Goal: Task Accomplishment & Management: Complete application form

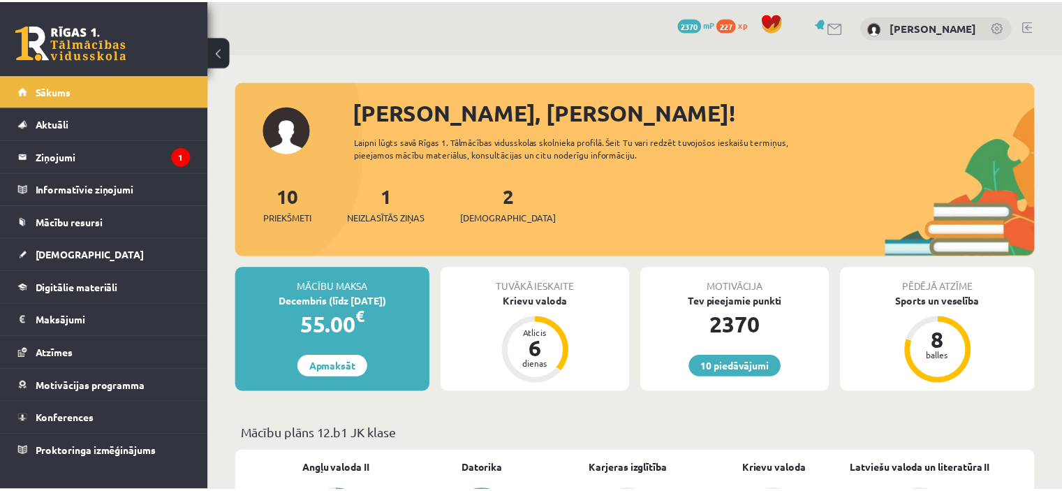
scroll to position [637, 0]
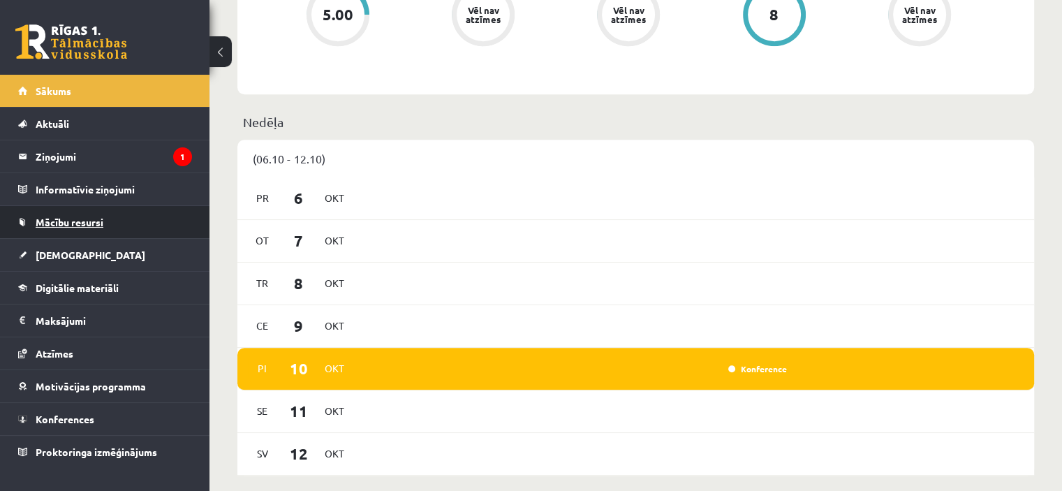
click at [118, 228] on link "Mācību resursi" at bounding box center [105, 222] width 174 height 32
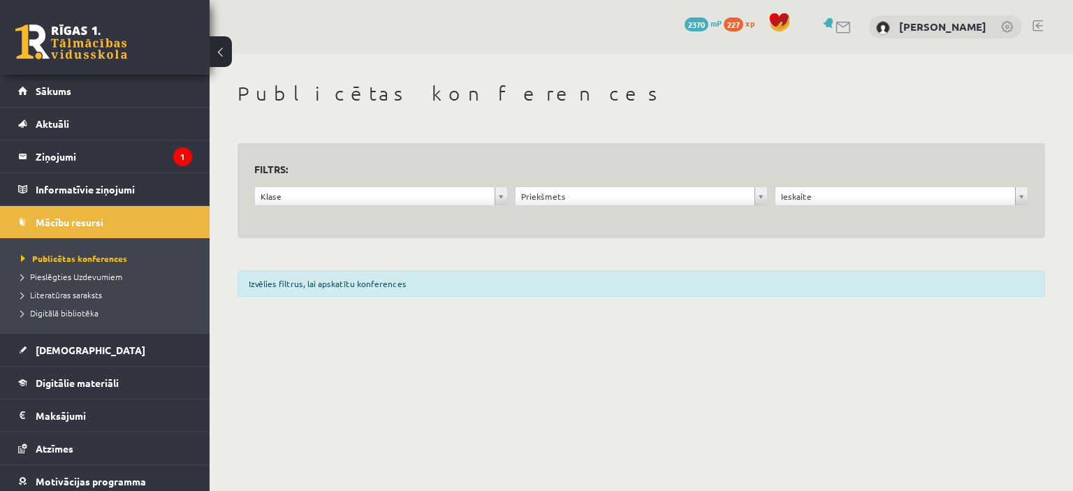
drag, startPoint x: 1072, startPoint y: 206, endPoint x: 1057, endPoint y: 198, distance: 17.2
click at [1057, 198] on html "10 Dāvanas 2370 mP 227 xp Robijs Cabuls Sākums Aktuāli Kā mācīties eSKOLĀ Konta…" at bounding box center [536, 245] width 1073 height 491
click at [78, 351] on link "[DEMOGRAPHIC_DATA]" at bounding box center [105, 350] width 174 height 32
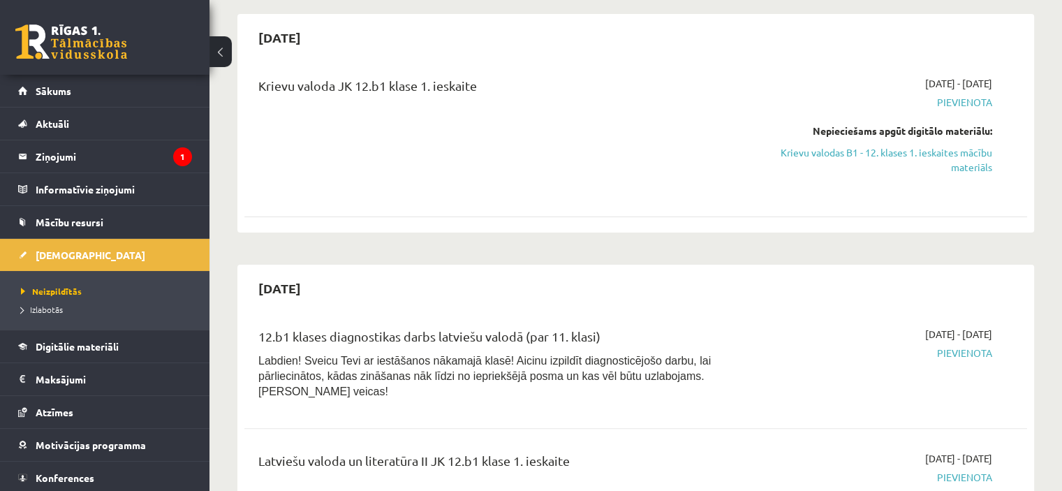
scroll to position [307, 0]
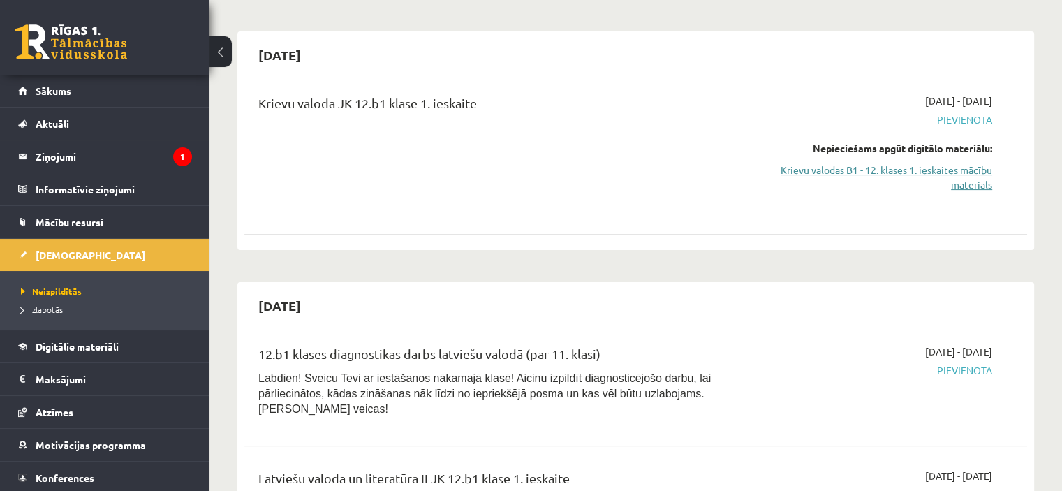
click at [963, 173] on link "Krievu valodas B1 - 12. klases 1. ieskaites mācību materiāls" at bounding box center [877, 177] width 231 height 29
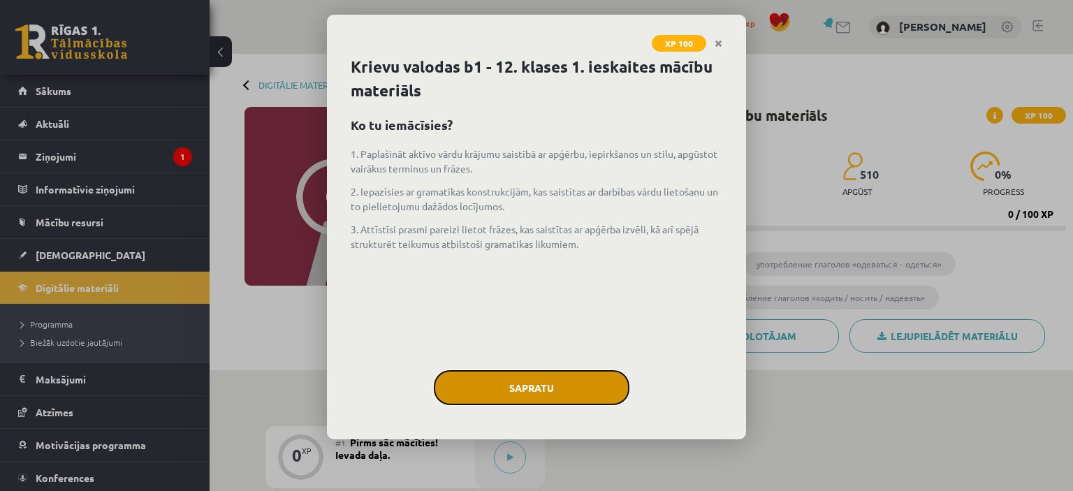
click at [538, 379] on button "Sapratu" at bounding box center [532, 387] width 196 height 35
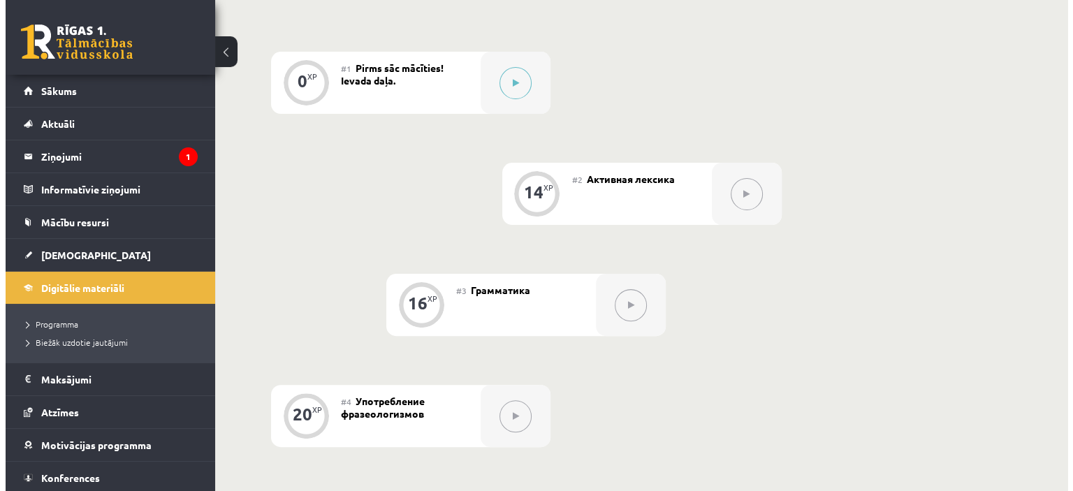
scroll to position [372, 0]
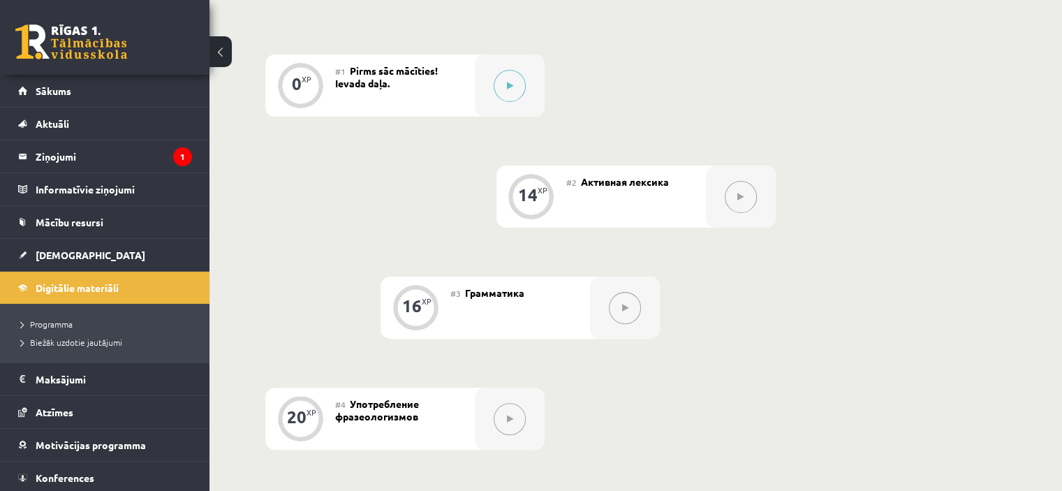
click at [741, 188] on button at bounding box center [741, 197] width 32 height 32
click at [512, 71] on button at bounding box center [510, 86] width 32 height 32
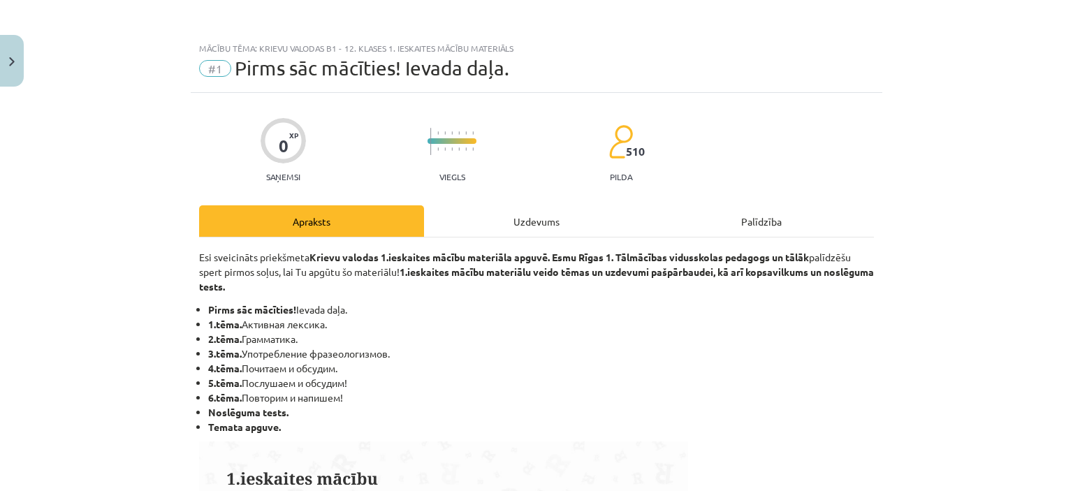
click at [501, 222] on div "Uzdevums" at bounding box center [536, 220] width 225 height 31
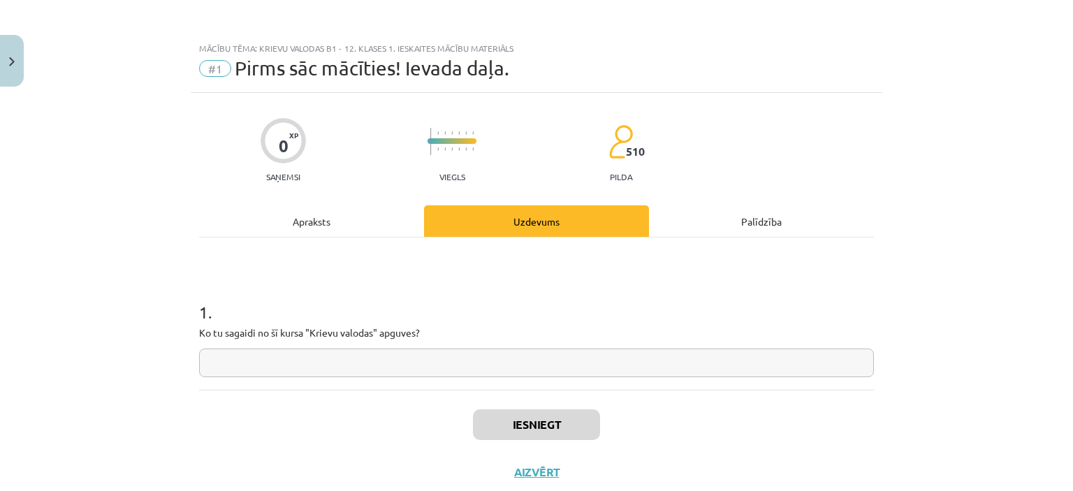
scroll to position [35, 0]
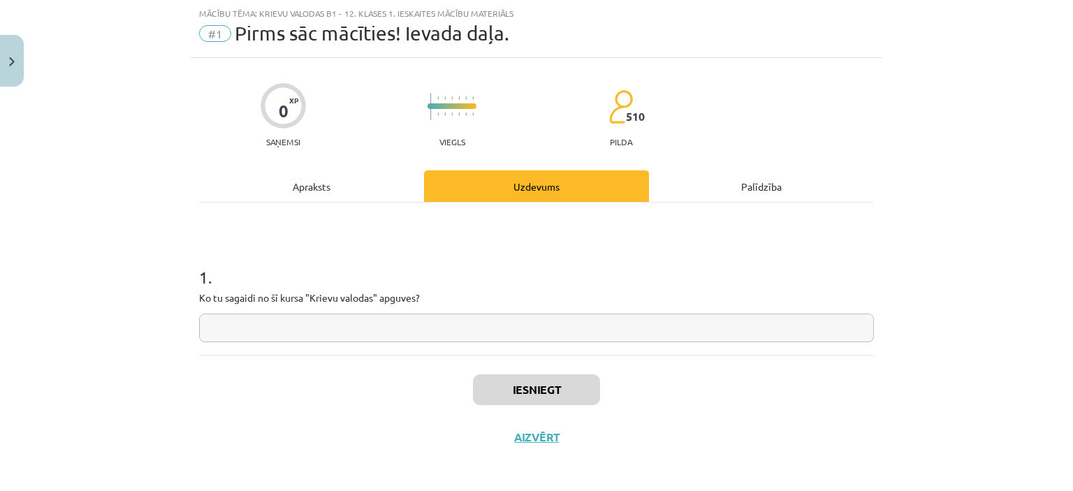
click at [369, 314] on input "text" at bounding box center [536, 328] width 675 height 29
type input "*"
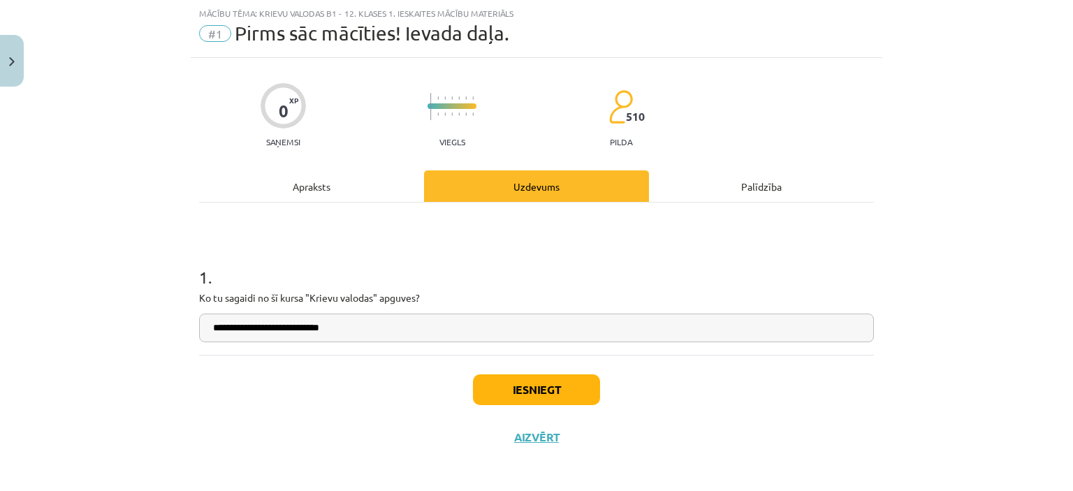
type input "**********"
click at [569, 390] on button "Iesniegt" at bounding box center [536, 389] width 127 height 31
drag, startPoint x: 448, startPoint y: 110, endPoint x: 485, endPoint y: 97, distance: 39.1
click at [485, 97] on div "0 XP Saņemsi Viegls 510 pilda" at bounding box center [536, 111] width 675 height 72
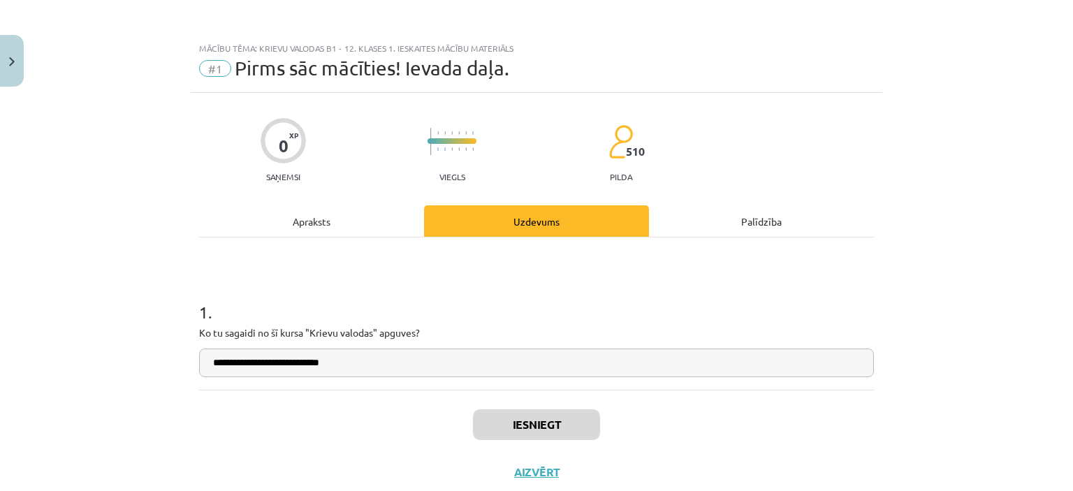
scroll to position [39, 0]
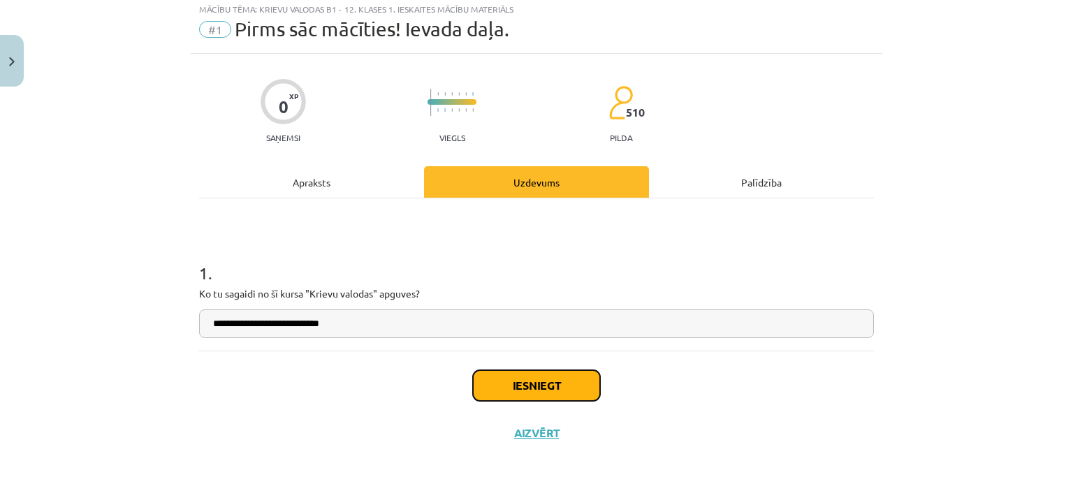
click at [527, 399] on button "Iesniegt" at bounding box center [536, 385] width 127 height 31
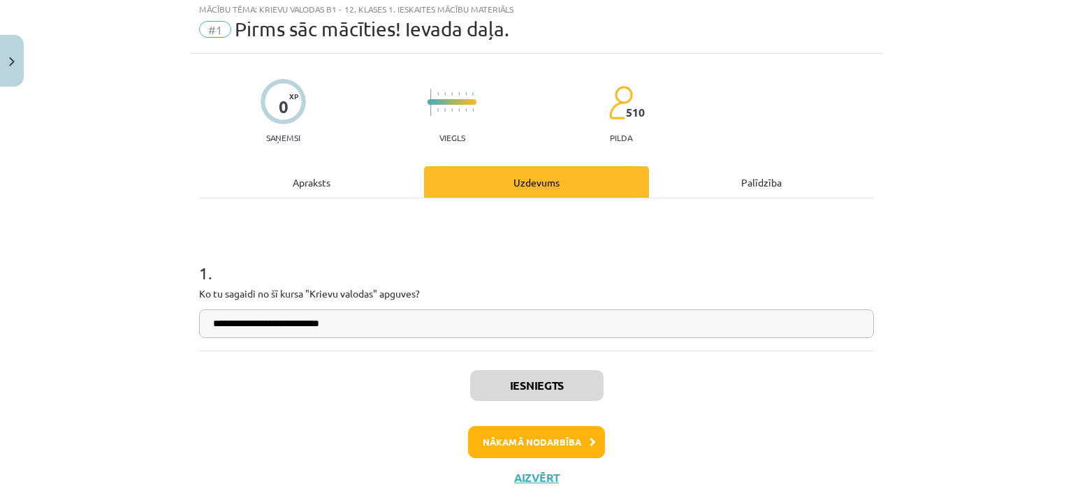
scroll to position [372, 0]
click at [526, 448] on button "Nākamā nodarbība" at bounding box center [536, 442] width 137 height 32
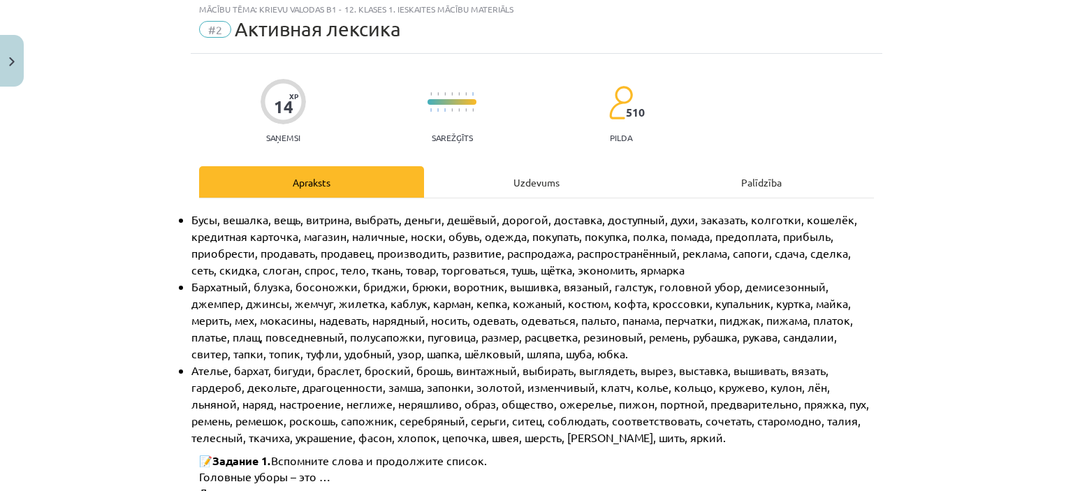
scroll to position [35, 0]
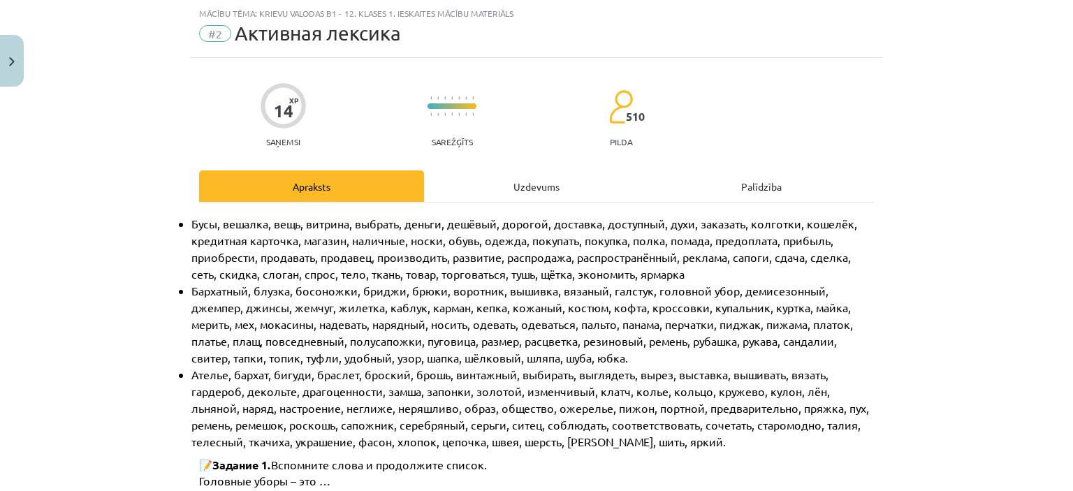
click at [472, 192] on div "Uzdevums" at bounding box center [536, 185] width 225 height 31
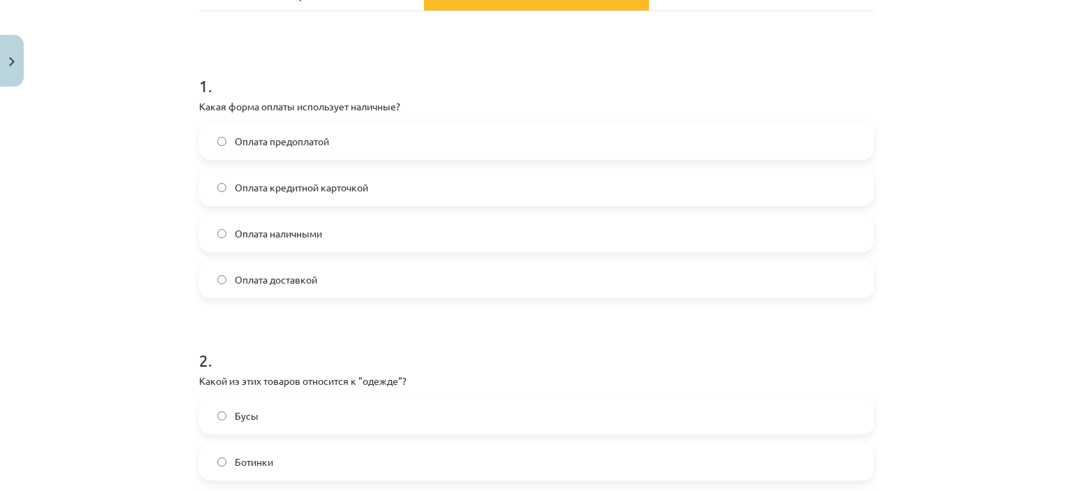
scroll to position [0, 0]
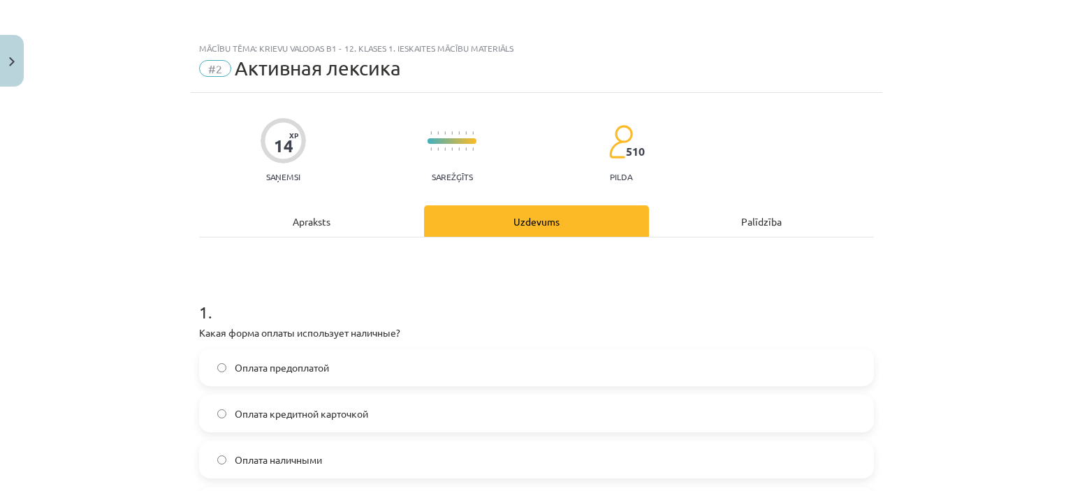
drag, startPoint x: 737, startPoint y: 312, endPoint x: 852, endPoint y: 416, distance: 155.3
click at [737, 312] on h1 "1 ." at bounding box center [536, 299] width 675 height 43
click at [819, 15] on div "Mācību tēma: Krievu valodas b1 - 12. klases 1. ieskaites mācību materiāls #2 Ак…" at bounding box center [536, 245] width 1073 height 491
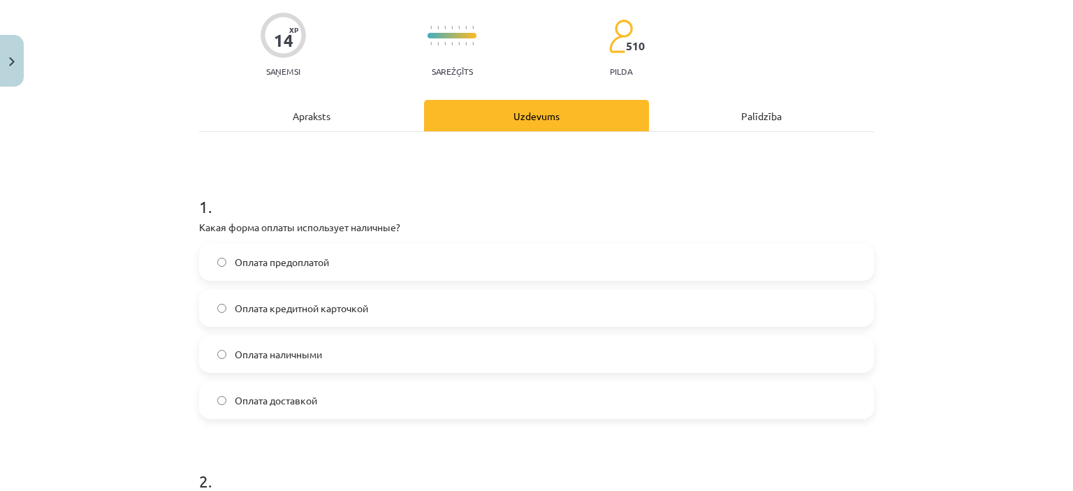
scroll to position [94, 0]
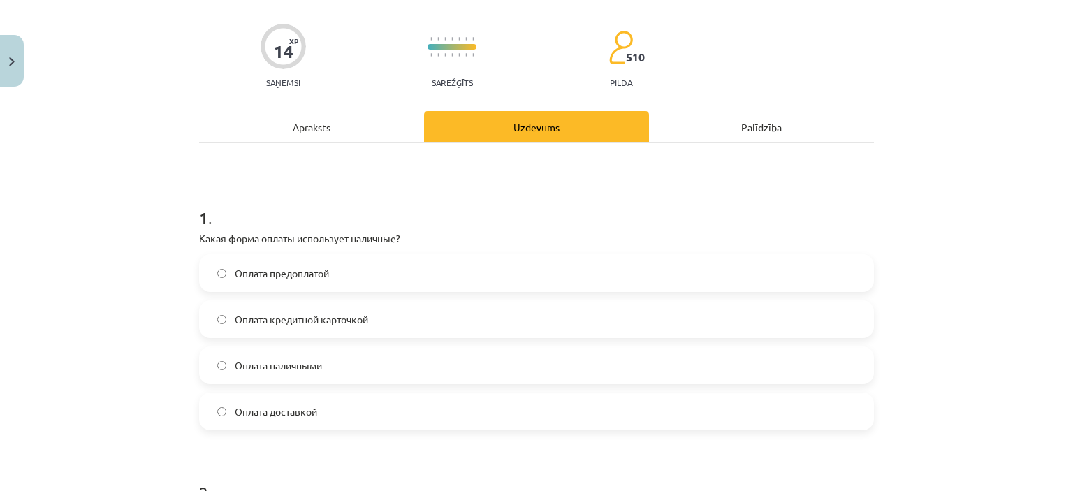
click at [307, 132] on div "Apraksts" at bounding box center [311, 126] width 225 height 31
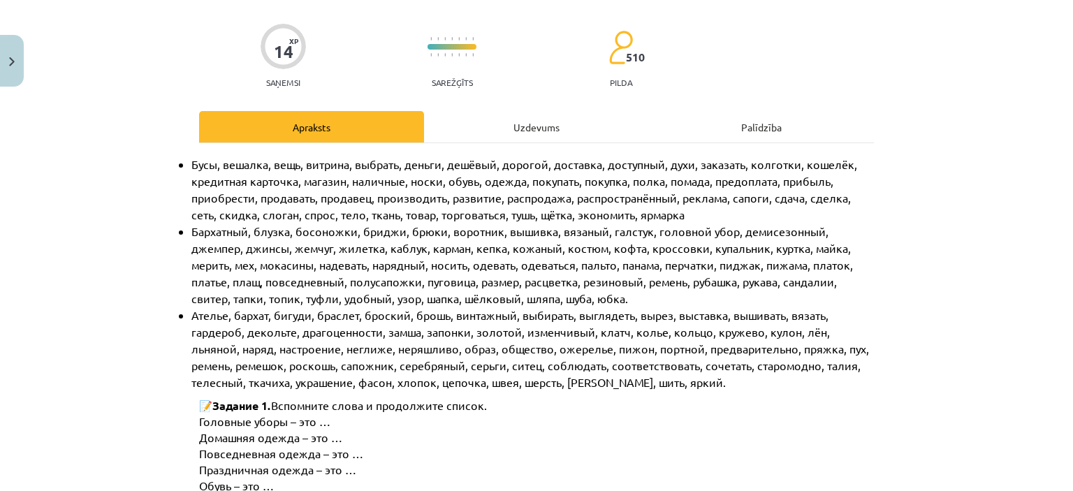
scroll to position [35, 0]
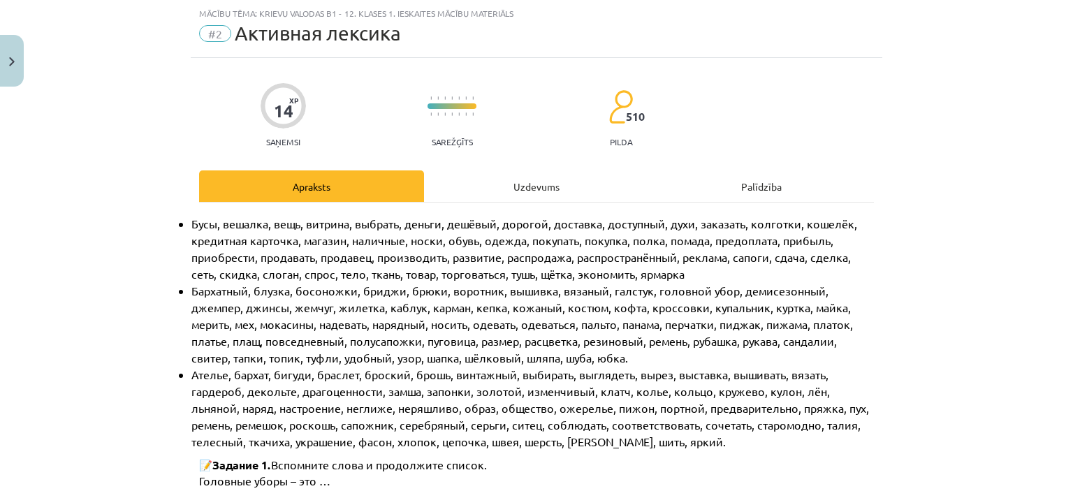
click at [489, 184] on div "Uzdevums" at bounding box center [536, 185] width 225 height 31
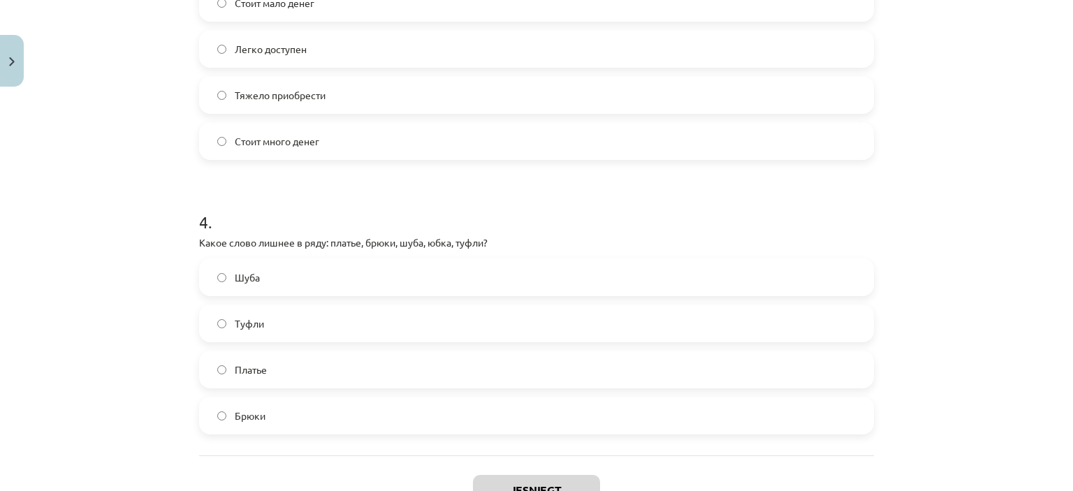
scroll to position [1018, 0]
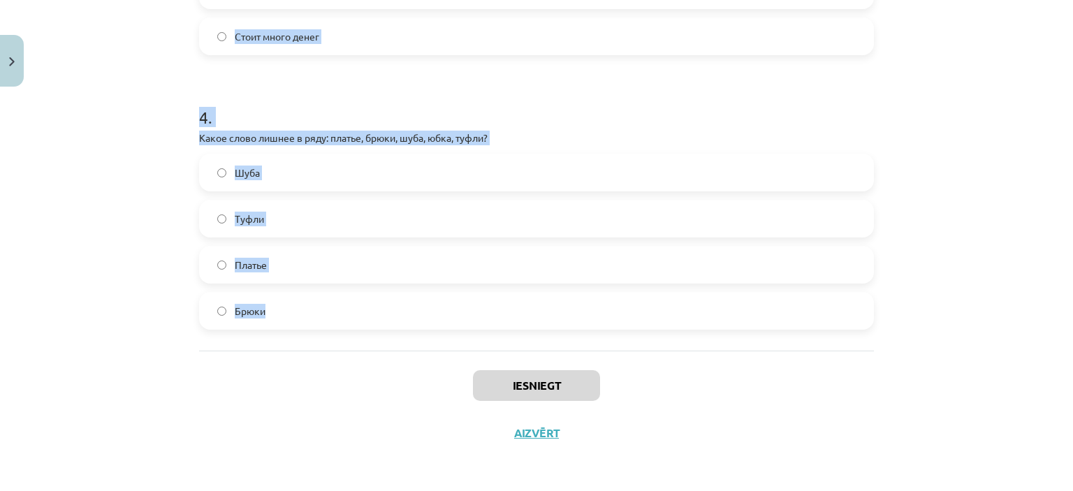
drag, startPoint x: 170, startPoint y: 153, endPoint x: 344, endPoint y: 327, distance: 245.5
click at [344, 327] on div "Mācību tēma: Krievu valodas b1 - 12. klases 1. ieskaites mācību materiāls #2 Ак…" at bounding box center [536, 245] width 1073 height 491
copy form "1 . Какая форма оплаты использует наличные? Оплата предоплатой Оплата кредитной…"
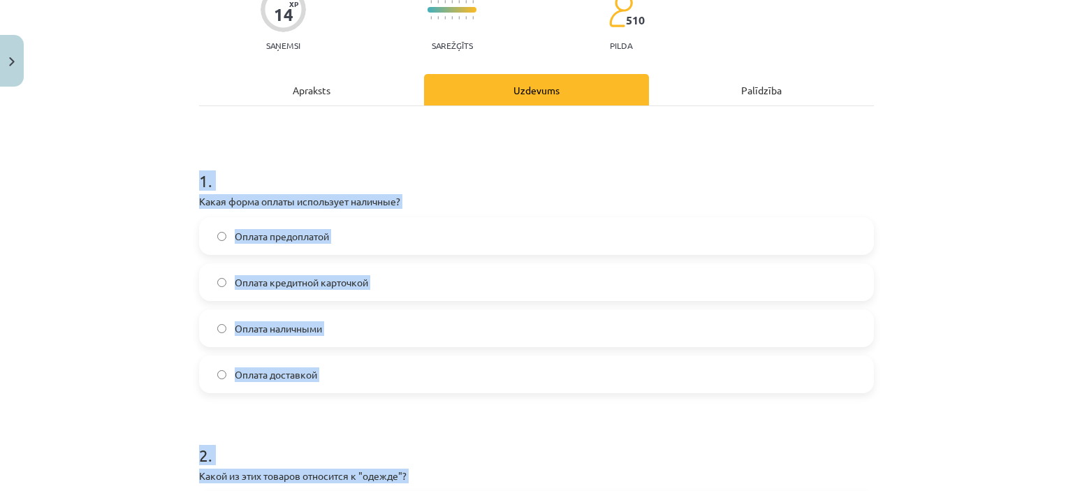
scroll to position [127, 0]
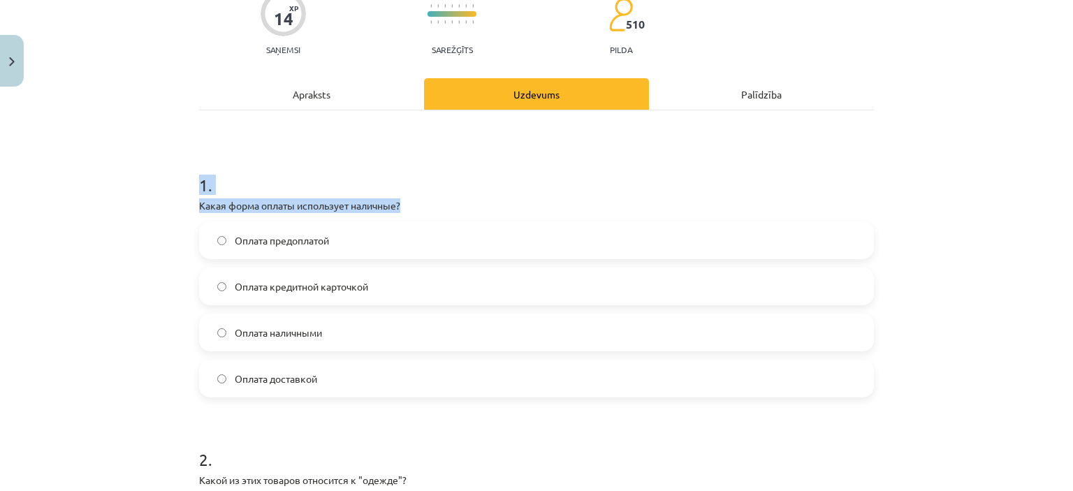
drag, startPoint x: 1070, startPoint y: 186, endPoint x: 1070, endPoint y: 194, distance: 8.4
click at [1070, 194] on div "Mācību tēma: Krievu valodas b1 - 12. klases 1. ieskaites mācību materiāls #2 Ак…" at bounding box center [536, 245] width 1073 height 491
click at [425, 163] on h1 "1 ." at bounding box center [536, 172] width 675 height 43
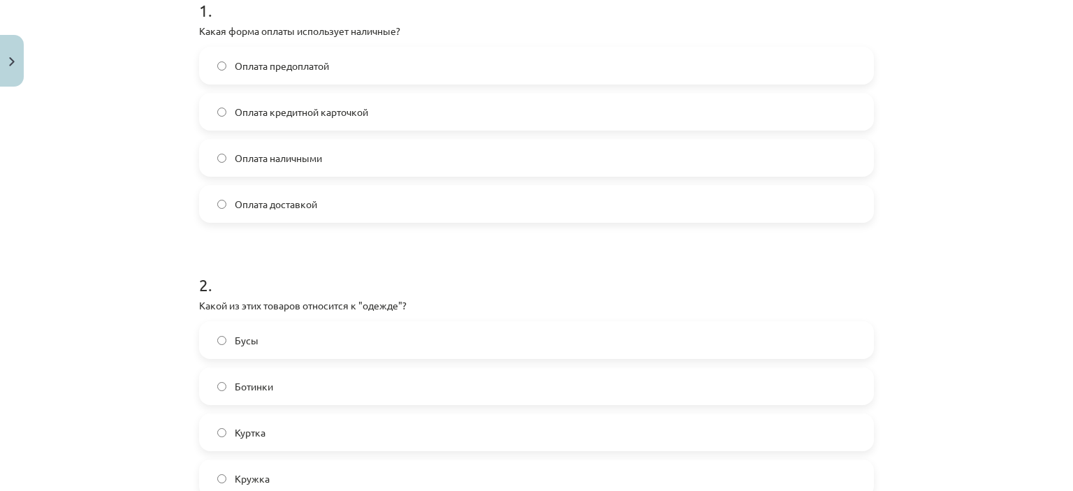
scroll to position [288, 0]
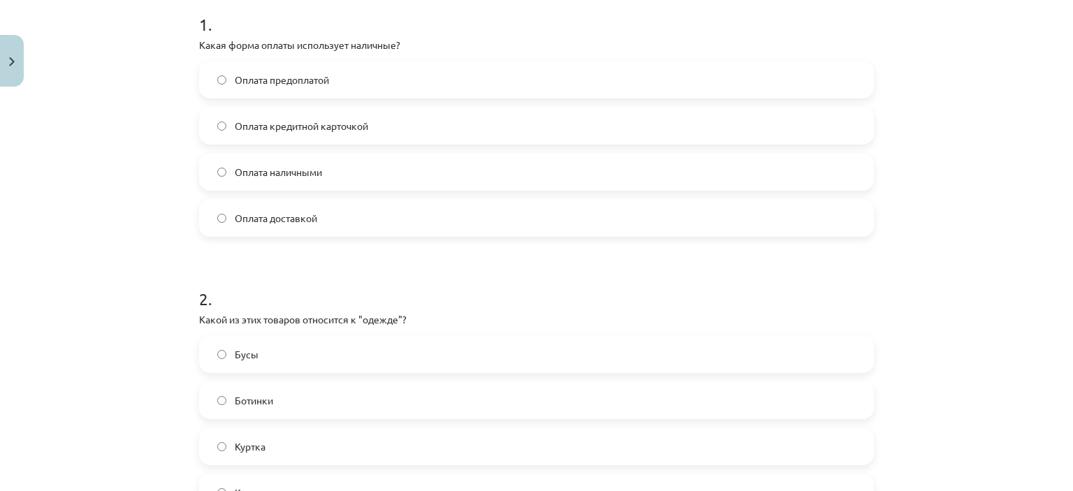
click at [288, 85] on span "Оплата предоплатой" at bounding box center [282, 80] width 94 height 15
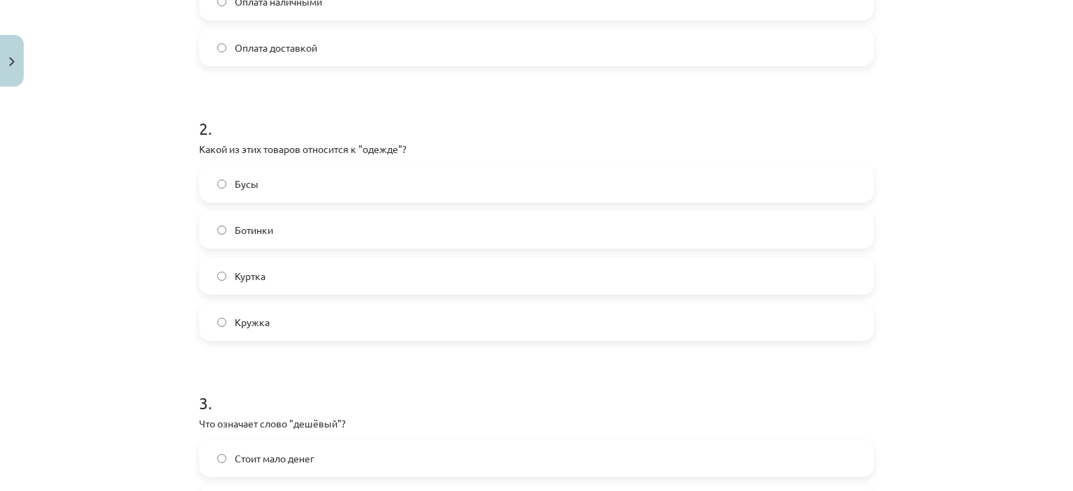
scroll to position [467, 0]
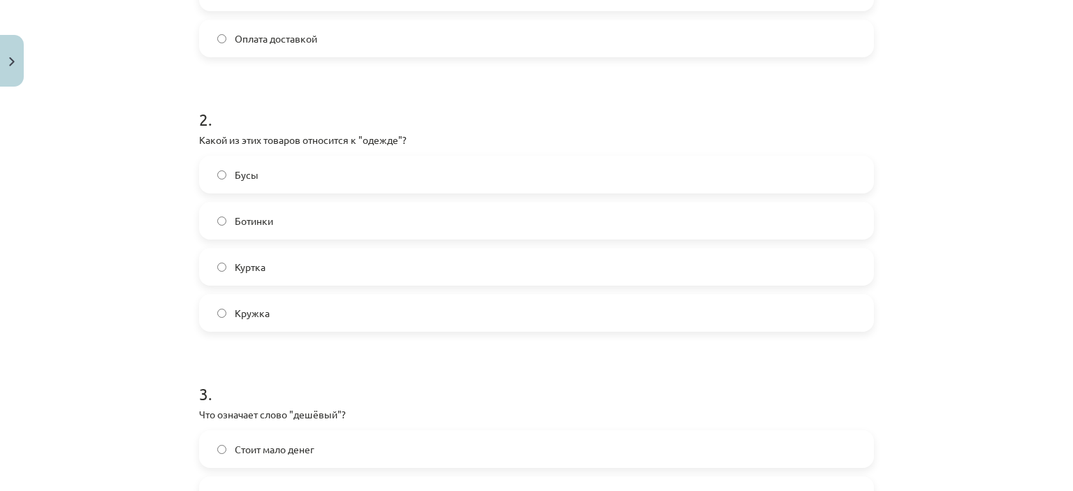
click at [257, 313] on span "Кружка" at bounding box center [252, 313] width 35 height 15
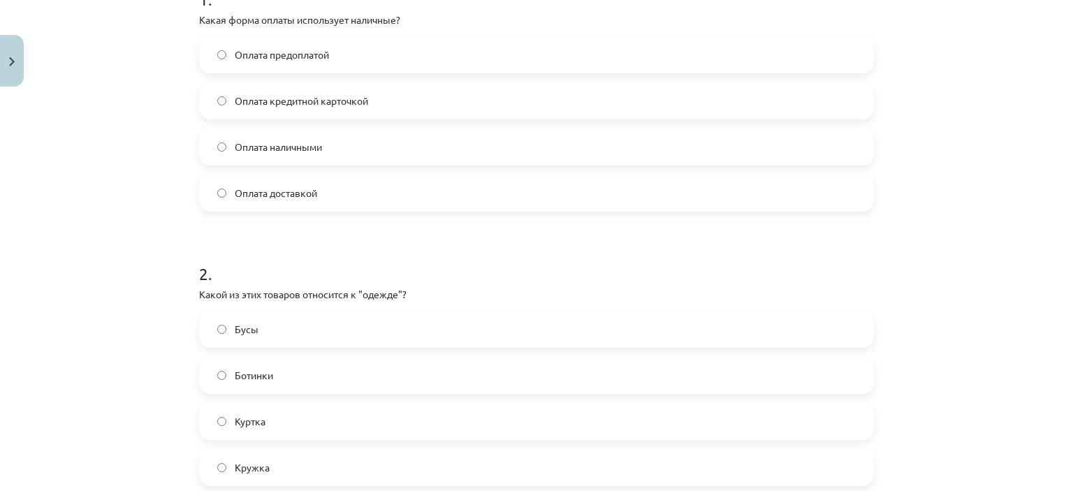
scroll to position [306, 0]
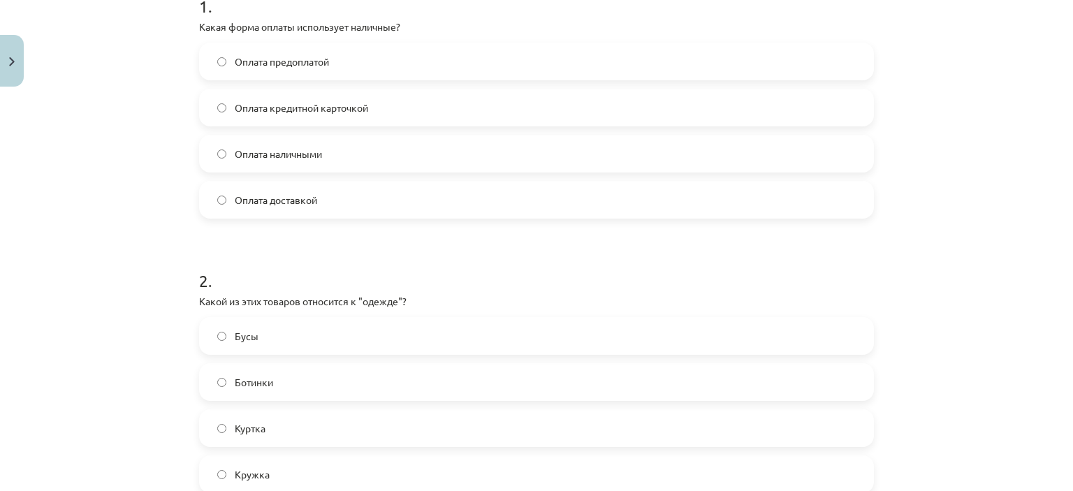
click at [296, 115] on label "Оплата кредитной карточкой" at bounding box center [536, 107] width 672 height 35
click at [304, 187] on label "Оплата доставкой" at bounding box center [536, 199] width 672 height 35
click at [323, 160] on label "Оплата наличными" at bounding box center [536, 153] width 672 height 35
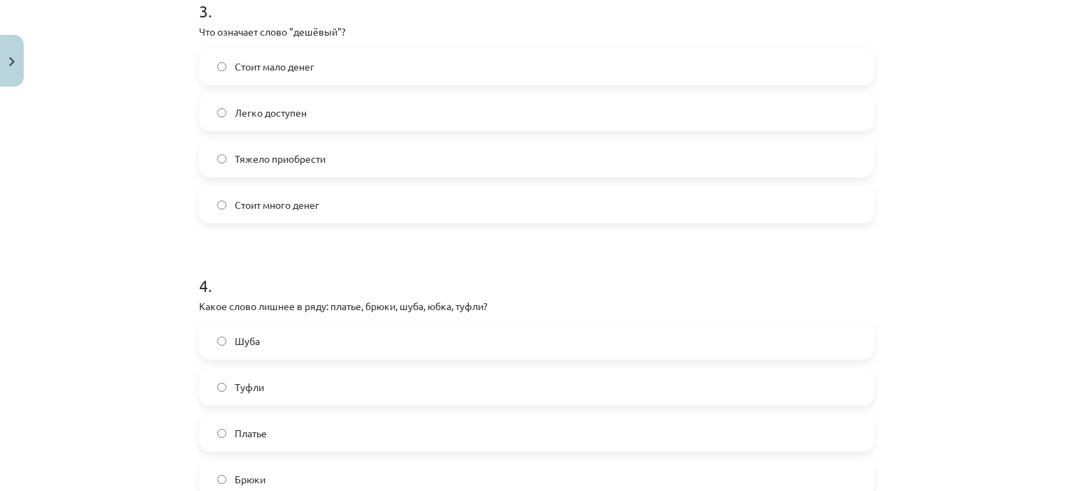
scroll to position [854, 0]
click at [275, 61] on span "Стоит мало денег" at bounding box center [275, 63] width 80 height 15
click at [312, 108] on label "Легко доступен" at bounding box center [536, 109] width 672 height 35
click at [264, 151] on span "Тяжело приобрести" at bounding box center [280, 155] width 91 height 15
click at [313, 207] on span "Стоит много денег" at bounding box center [277, 201] width 85 height 15
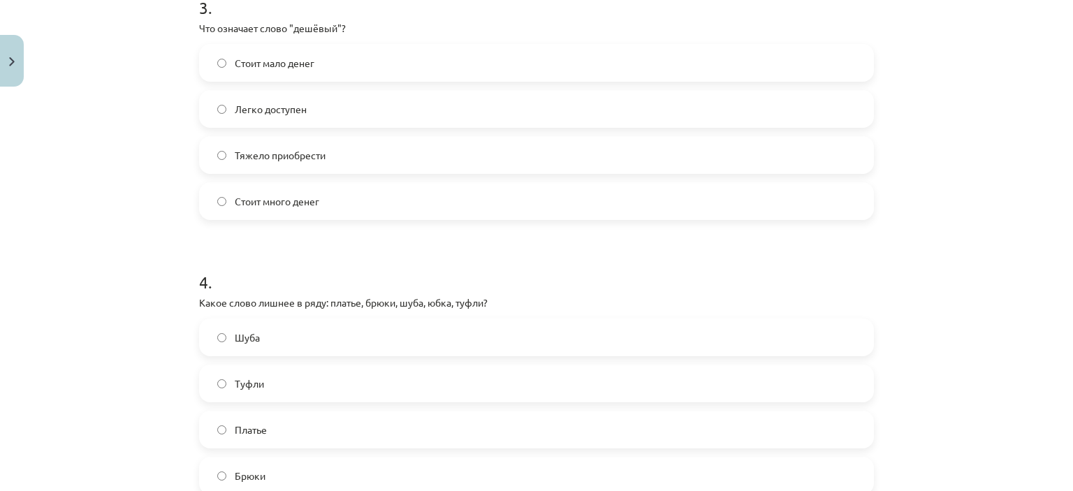
click at [268, 163] on label "Тяжело приобрести" at bounding box center [536, 155] width 672 height 35
click at [287, 180] on div "Стоит мало денег Легко доступен Тяжело приобрести Стоит много денег" at bounding box center [536, 132] width 675 height 176
click at [292, 196] on span "Стоит много денег" at bounding box center [277, 201] width 85 height 15
click at [251, 143] on label "Тяжело приобрести" at bounding box center [536, 155] width 672 height 35
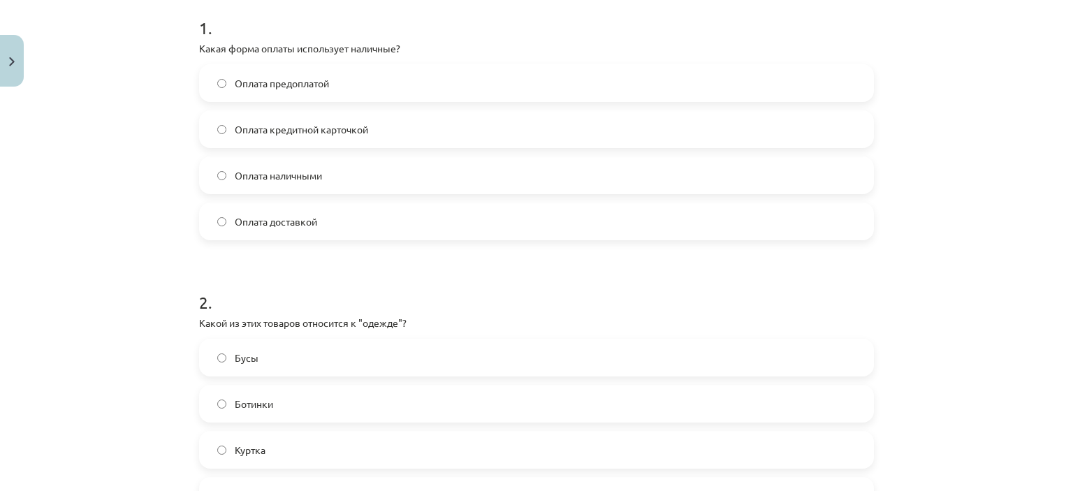
scroll to position [288, 0]
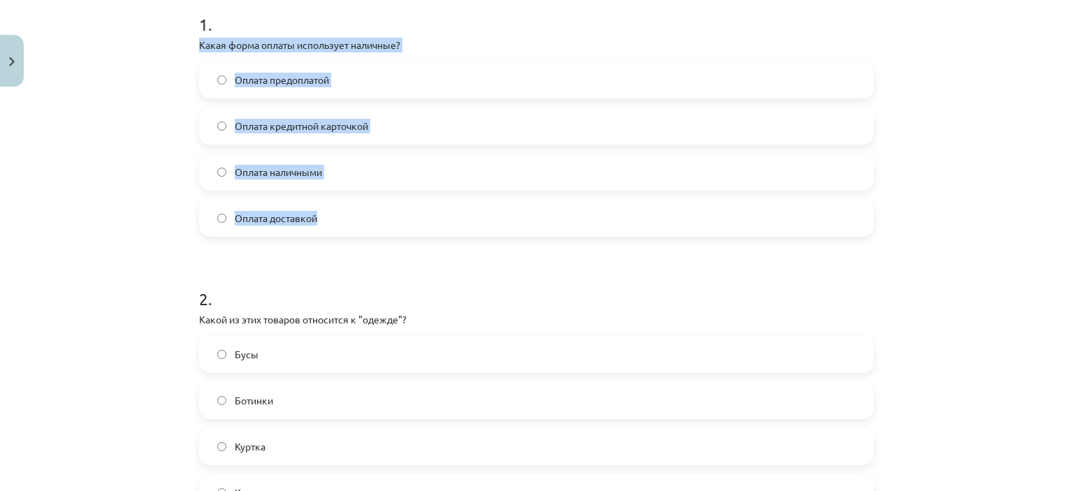
drag, startPoint x: 189, startPoint y: 45, endPoint x: 381, endPoint y: 208, distance: 252.3
click at [381, 208] on div "14 XP Saņemsi Sarežģīts 510 pilda Apraksts Uzdevums Palīdzība 1 . Какая форма о…" at bounding box center [537, 496] width 692 height 1382
click at [117, 125] on div "Mācību tēma: Krievu valodas b1 - 12. klases 1. ieskaites mācību materiāls #2 Ак…" at bounding box center [536, 245] width 1073 height 491
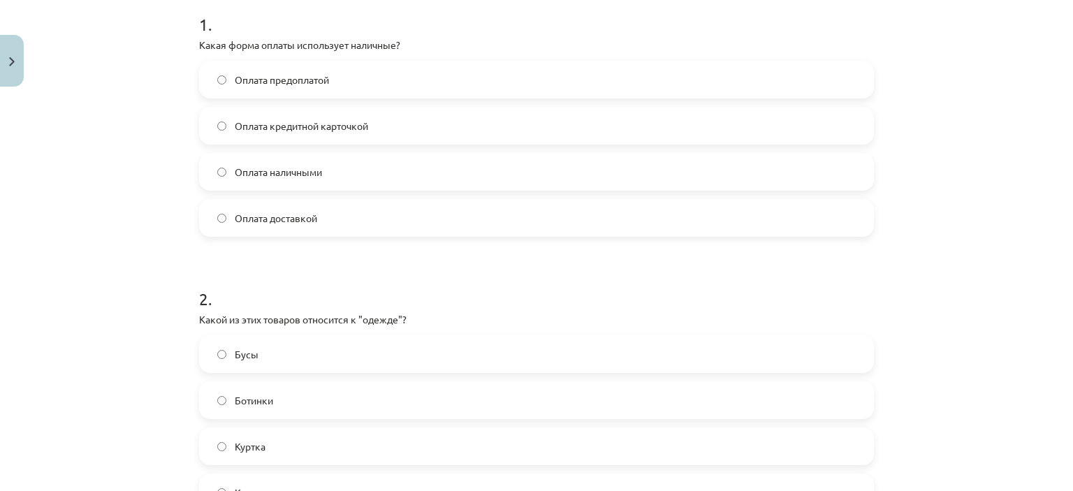
click at [286, 216] on span "Оплата доставкой" at bounding box center [276, 218] width 82 height 15
click at [272, 141] on label "Оплата кредитной карточкой" at bounding box center [536, 125] width 672 height 35
click at [305, 168] on span "Оплата наличными" at bounding box center [278, 172] width 87 height 15
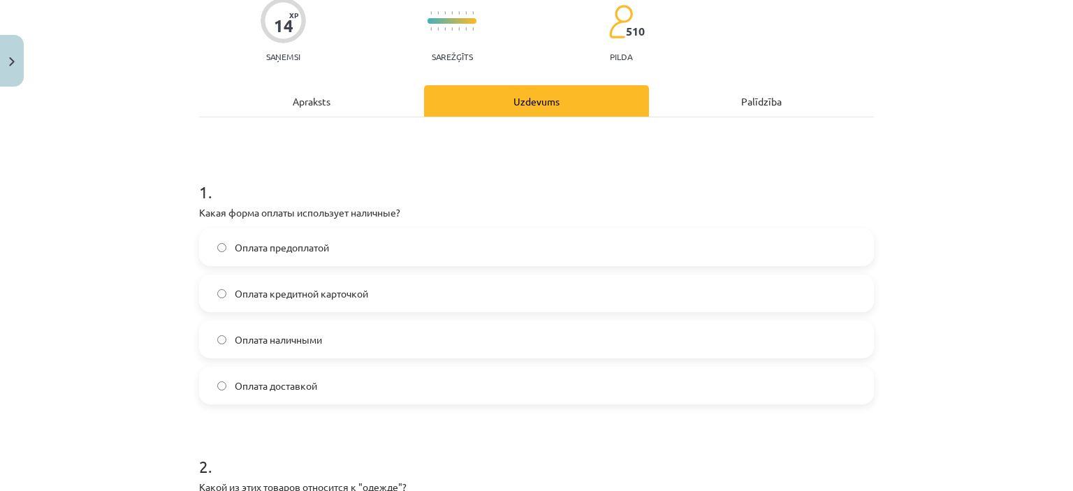
scroll to position [108, 0]
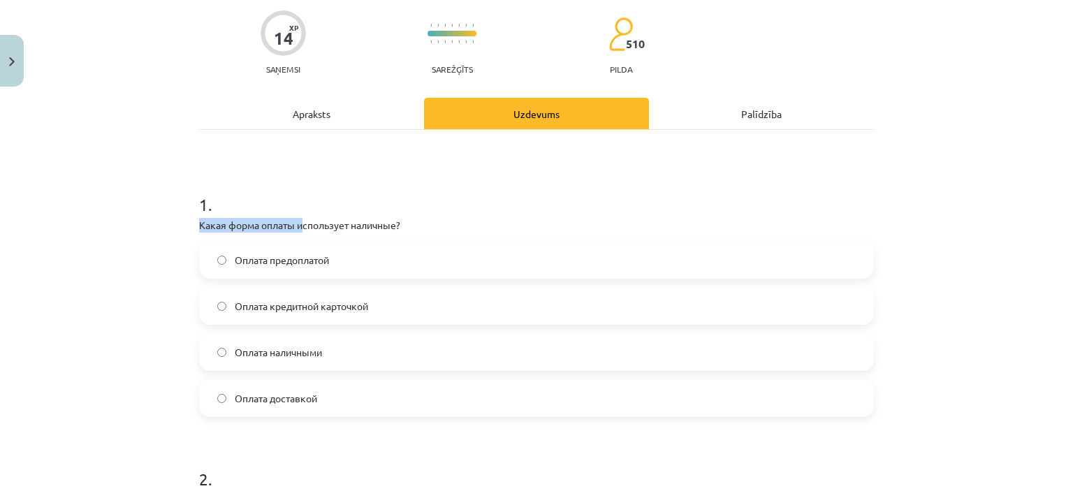
drag, startPoint x: 218, startPoint y: 217, endPoint x: 300, endPoint y: 231, distance: 82.8
click at [300, 231] on div "Mācību tēma: Krievu valodas b1 - 12. klases 1. ieskaites mācību materiāls #2 Ак…" at bounding box center [536, 245] width 1073 height 491
click at [204, 210] on h1 "1 ." at bounding box center [536, 191] width 675 height 43
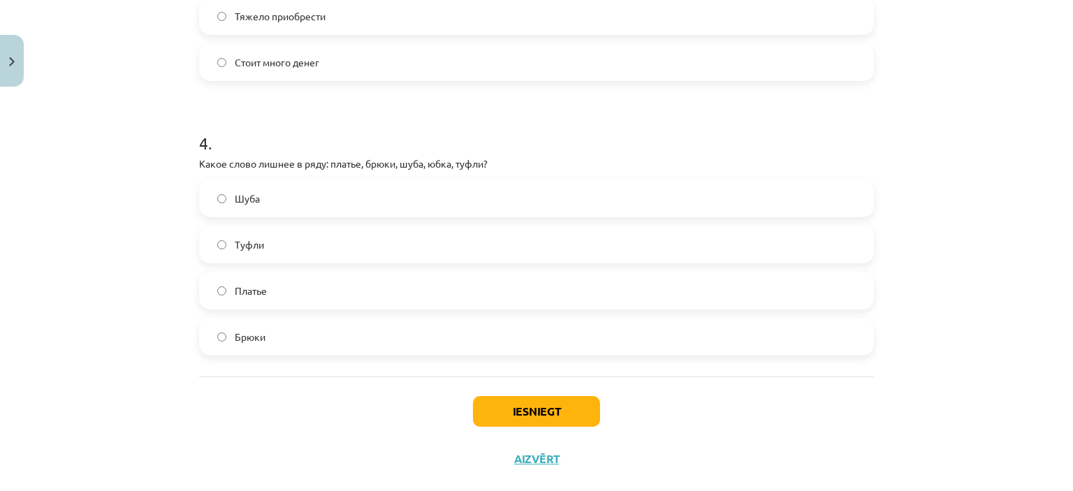
scroll to position [1018, 0]
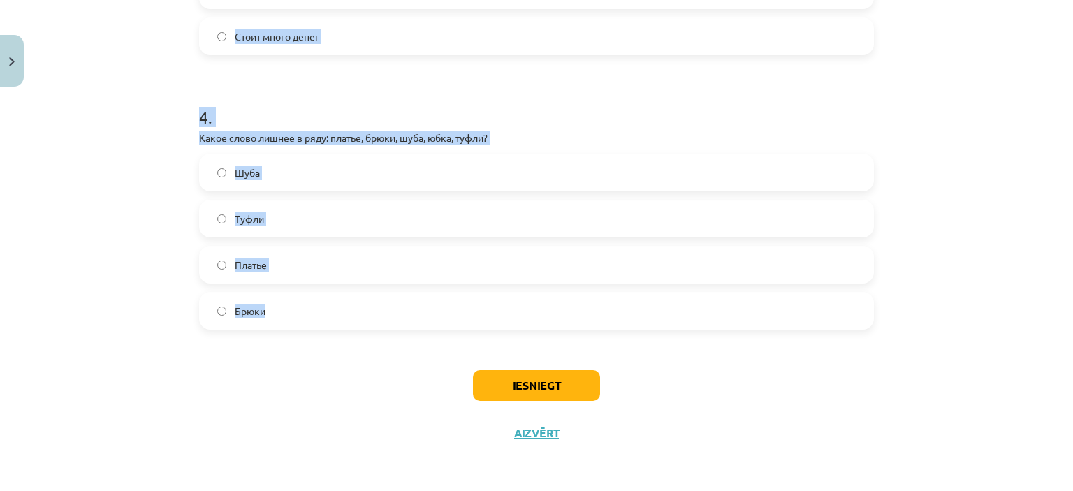
drag, startPoint x: 168, startPoint y: 200, endPoint x: 311, endPoint y: 321, distance: 186.8
click at [311, 321] on div "Mācību tēma: Krievu valodas b1 - 12. klases 1. ieskaites mācību materiāls #2 Ак…" at bounding box center [536, 245] width 1073 height 491
copy form "1 . Какая форма оплаты использует наличные? Оплата предоплатой Оплата кредитной…"
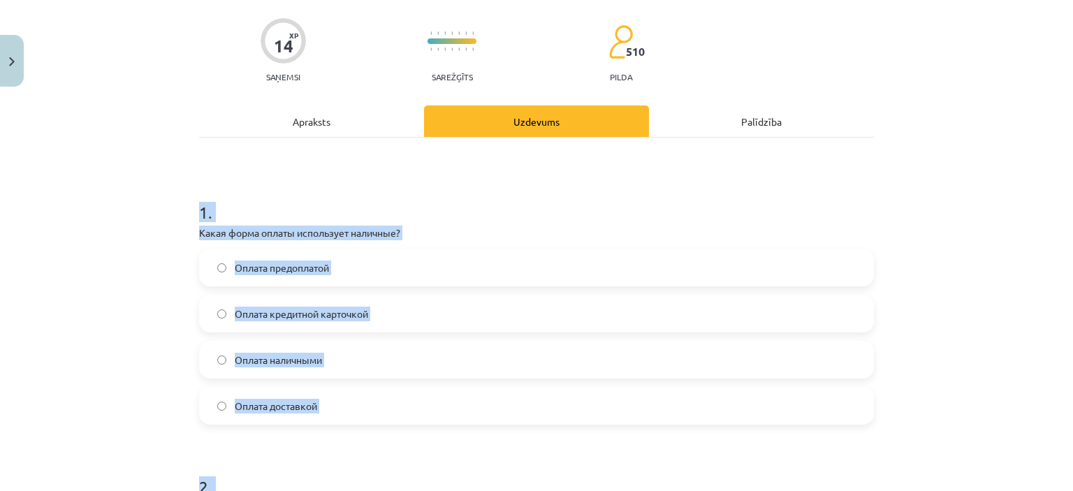
scroll to position [84, 0]
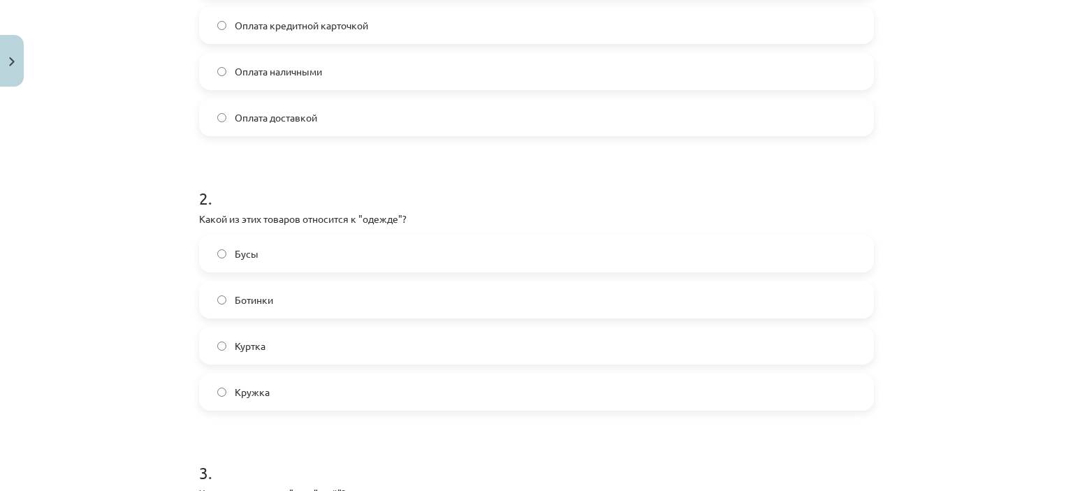
scroll to position [432, 0]
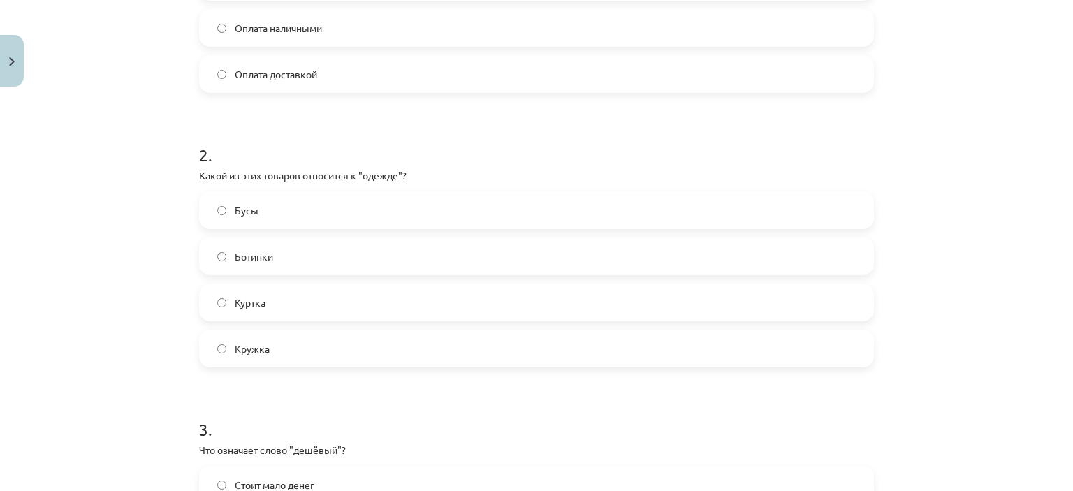
click at [254, 304] on span "Куртка" at bounding box center [250, 302] width 31 height 15
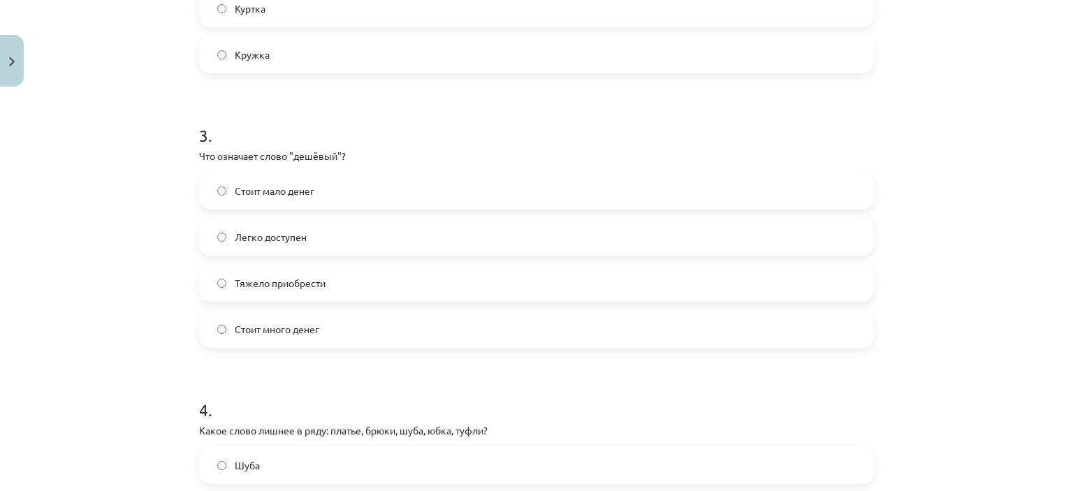
scroll to position [737, 0]
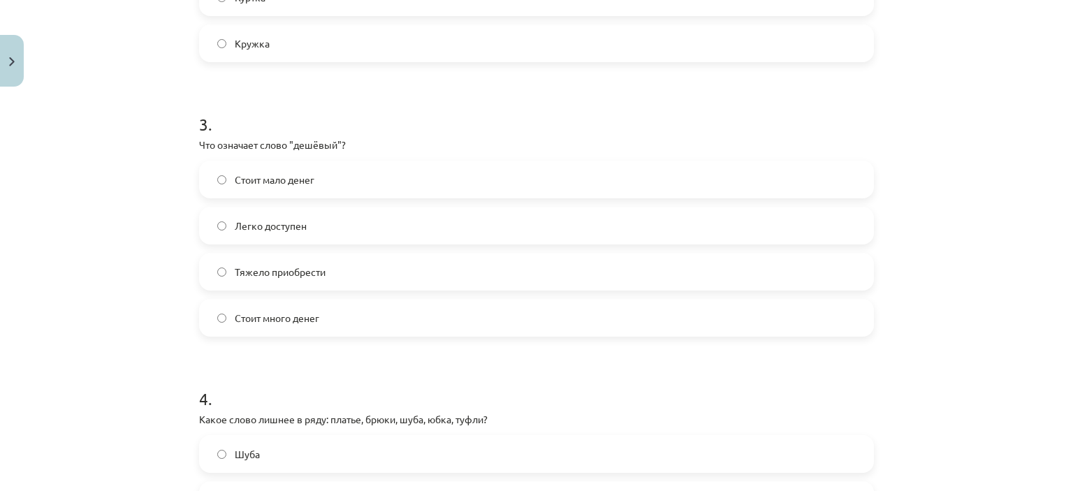
click at [272, 192] on label "Стоит мало денег" at bounding box center [536, 179] width 672 height 35
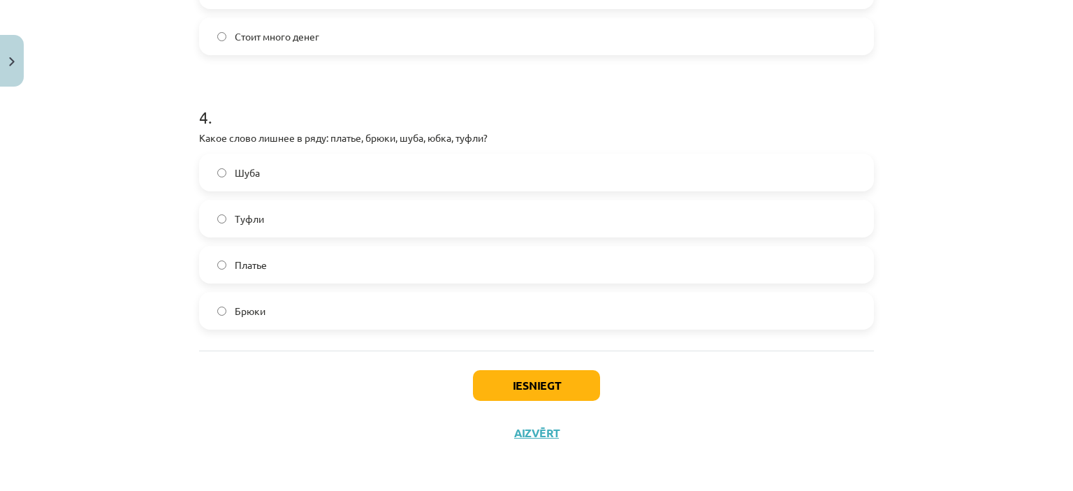
click at [270, 222] on label "Туфли" at bounding box center [536, 218] width 672 height 35
click at [566, 391] on button "Iesniegt" at bounding box center [536, 385] width 127 height 31
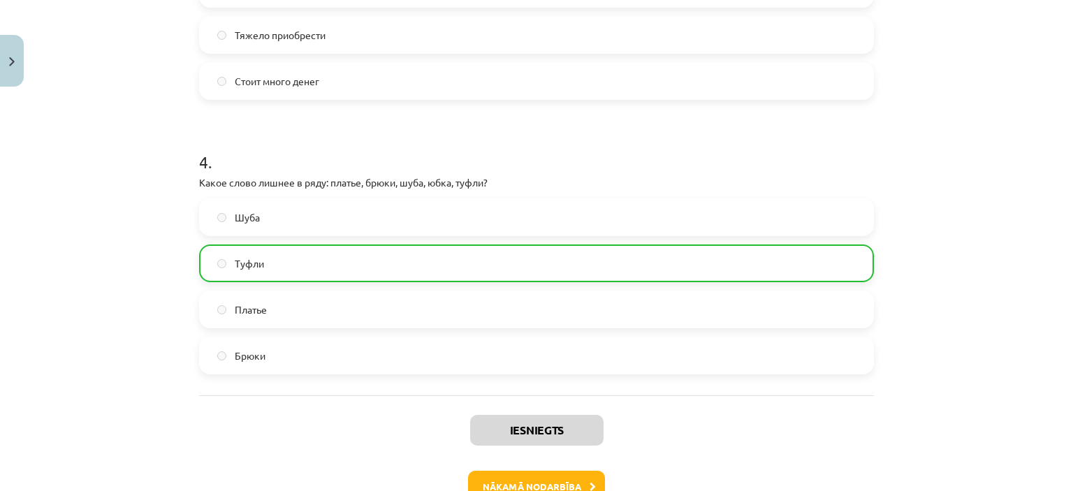
scroll to position [1062, 0]
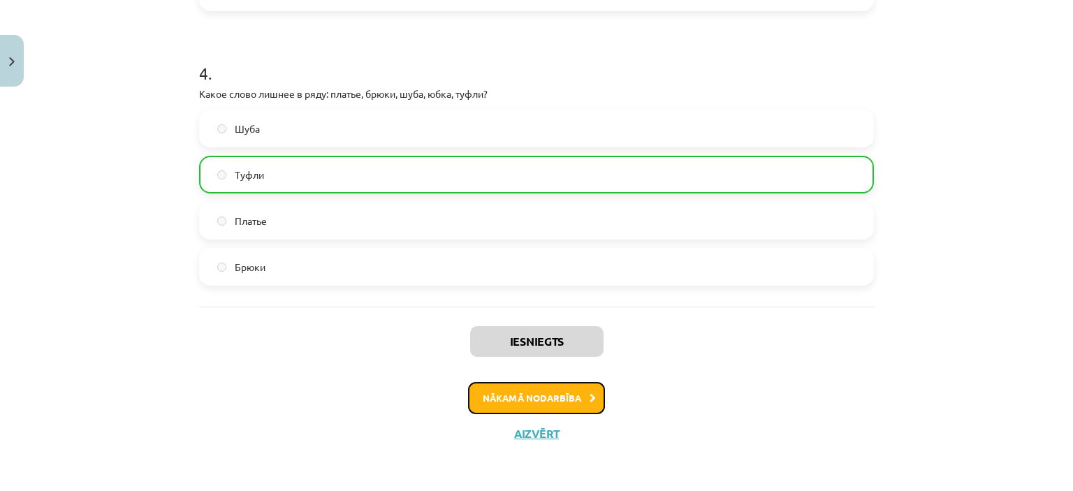
click at [560, 389] on button "Nākamā nodarbība" at bounding box center [536, 398] width 137 height 32
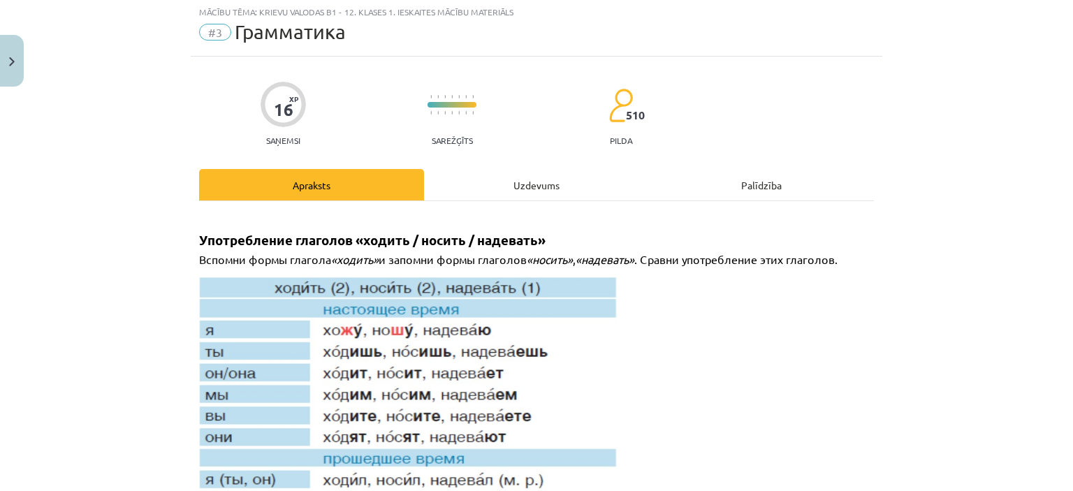
scroll to position [35, 0]
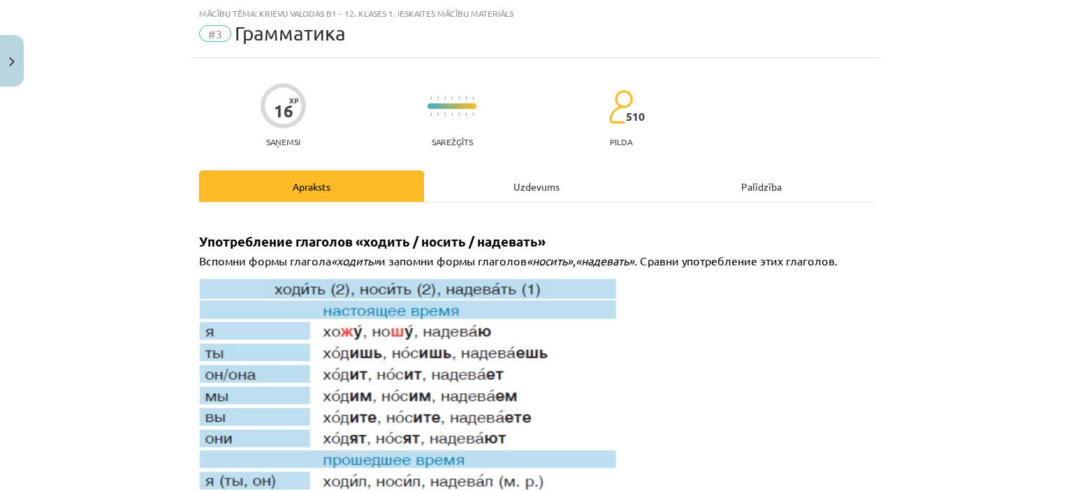
click at [521, 196] on div "Uzdevums" at bounding box center [536, 185] width 225 height 31
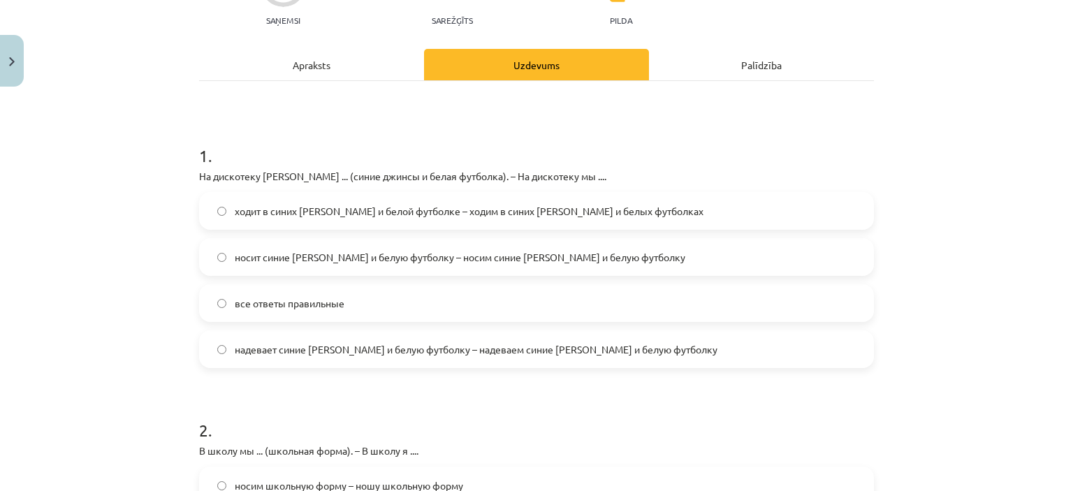
scroll to position [160, 0]
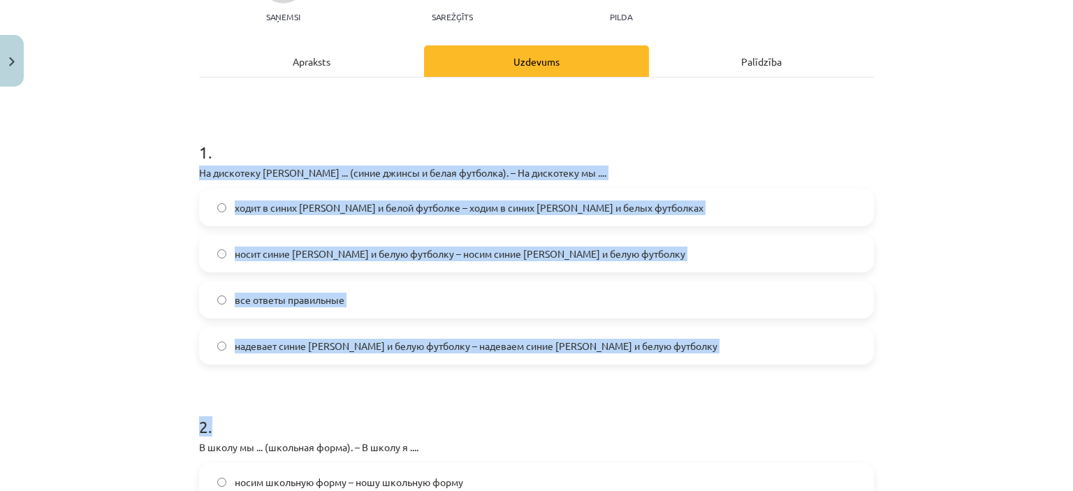
drag, startPoint x: 191, startPoint y: 170, endPoint x: 619, endPoint y: 367, distance: 471.0
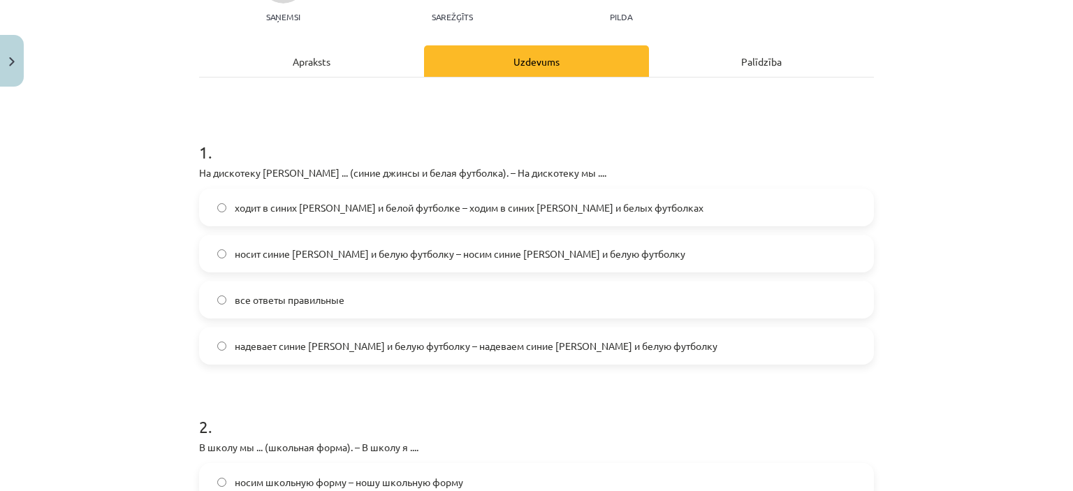
click at [342, 149] on h1 "1 ." at bounding box center [536, 139] width 675 height 43
